Goal: Register for event/course

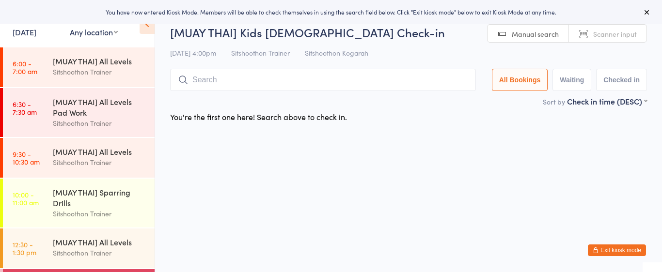
click at [95, 31] on select "Any location ST Martial Arts Arncliffe [GEOGRAPHIC_DATA] [GEOGRAPHIC_DATA]" at bounding box center [94, 32] width 48 height 11
select select "2"
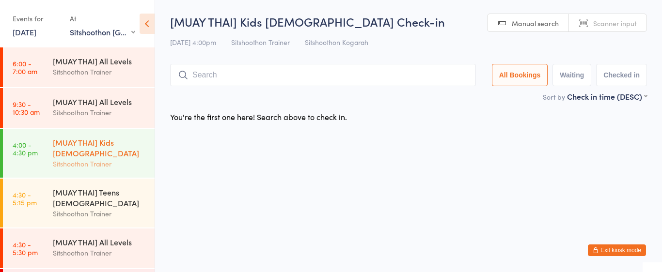
click at [85, 153] on div "[MUAY THAI] Kids [DEMOGRAPHIC_DATA]" at bounding box center [100, 147] width 94 height 21
